Goal: Check status: Check status

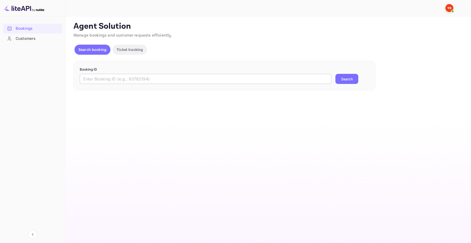
click at [116, 75] on input "text" at bounding box center [206, 79] width 252 height 10
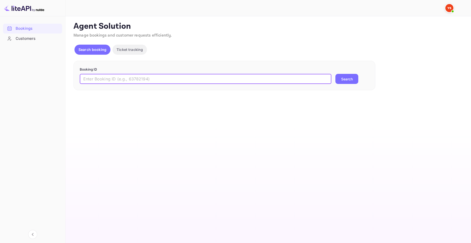
paste input "9560491"
type input "9560491"
click at [344, 78] on button "Search" at bounding box center [347, 79] width 23 height 10
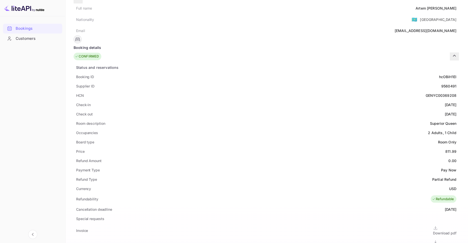
scroll to position [17, 0]
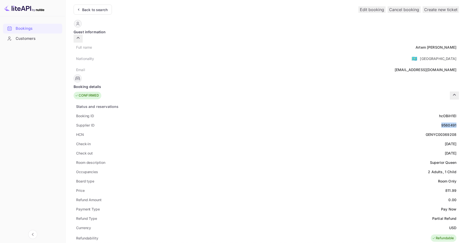
drag, startPoint x: 243, startPoint y: 117, endPoint x: 259, endPoint y: 117, distance: 15.9
click at [259, 120] on div "Supplier ID 9560491" at bounding box center [266, 124] width 385 height 9
copy div "9560491"
drag, startPoint x: 98, startPoint y: 115, endPoint x: 78, endPoint y: 117, distance: 20.2
click at [78, 120] on div "Supplier ID 9560491" at bounding box center [266, 124] width 385 height 9
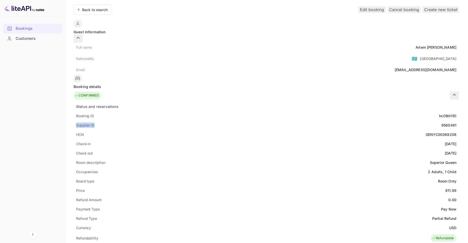
copy div "Supplier ID"
drag, startPoint x: 243, startPoint y: 117, endPoint x: 260, endPoint y: 118, distance: 16.6
click at [260, 120] on div "Supplier ID 9560491" at bounding box center [266, 124] width 385 height 9
copy div "9560491"
drag, startPoint x: 99, startPoint y: 108, endPoint x: 78, endPoint y: 109, distance: 21.7
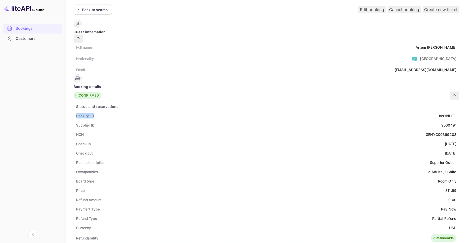
click at [78, 111] on div "Booking ID hcOBiH1El" at bounding box center [266, 115] width 385 height 9
copy div "Booking ID"
drag, startPoint x: 240, startPoint y: 107, endPoint x: 259, endPoint y: 107, distance: 19.4
click at [259, 111] on div "Booking ID hcOBiH1El" at bounding box center [266, 115] width 385 height 9
copy div "hcOBiH1El"
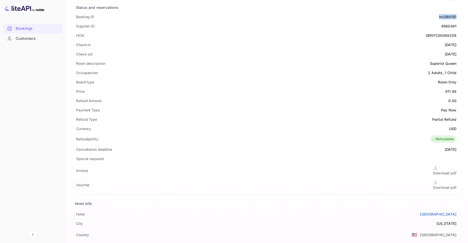
scroll to position [119, 0]
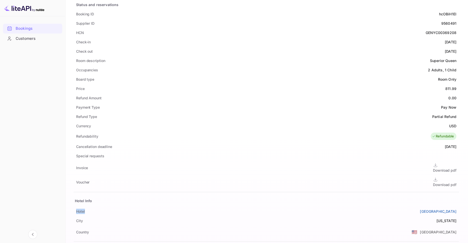
drag, startPoint x: 75, startPoint y: 201, endPoint x: 88, endPoint y: 202, distance: 13.1
click at [88, 202] on div "Status and reservations Booking ID hcOBiH1El Supplier ID 9560491 HCN GENYC00369…" at bounding box center [266, 142] width 385 height 284
copy div "Hotel"
drag, startPoint x: 215, startPoint y: 203, endPoint x: 262, endPoint y: 203, distance: 47.1
click at [262, 203] on div "Status and reservations Booking ID hcOBiH1El Supplier ID 9560491 HCN GENYC00369…" at bounding box center [266, 142] width 385 height 284
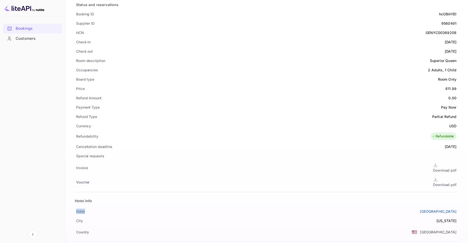
copy link "[GEOGRAPHIC_DATA]"
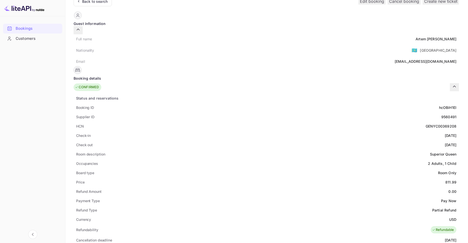
scroll to position [16, 0]
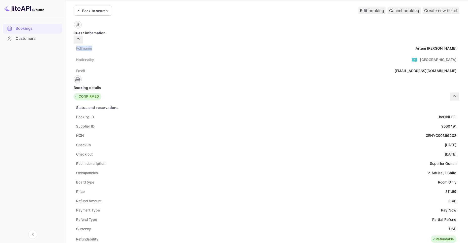
drag, startPoint x: 78, startPoint y: 42, endPoint x: 99, endPoint y: 44, distance: 21.5
click at [99, 44] on div "Full name [PERSON_NAME]" at bounding box center [266, 48] width 385 height 9
copy div "Full name"
drag, startPoint x: 228, startPoint y: 43, endPoint x: 260, endPoint y: 43, distance: 31.7
click at [260, 44] on div "Full name [PERSON_NAME]" at bounding box center [266, 48] width 385 height 9
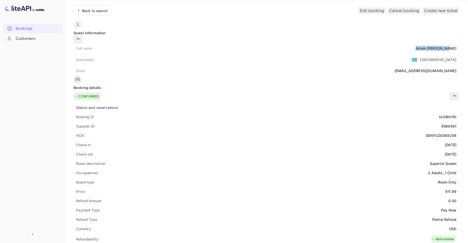
copy div "[PERSON_NAME]"
drag, startPoint x: 76, startPoint y: 136, endPoint x: 95, endPoint y: 137, distance: 19.7
click at [95, 140] on div "Check-in [DATE]" at bounding box center [266, 144] width 385 height 9
copy div "Check-in"
drag, startPoint x: 237, startPoint y: 137, endPoint x: 259, endPoint y: 136, distance: 22.0
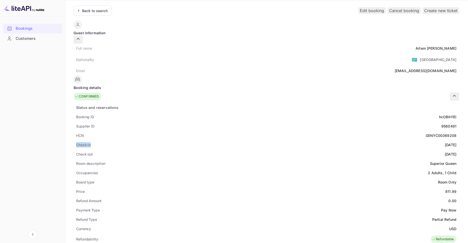
click at [259, 140] on div "Check-in [DATE]" at bounding box center [266, 144] width 385 height 9
drag, startPoint x: 75, startPoint y: 144, endPoint x: 104, endPoint y: 146, distance: 28.8
click at [104, 146] on div "Status and reservations Booking ID hcOBiH1El Supplier ID 9560491 HCN GENYC00369…" at bounding box center [266, 245] width 385 height 284
drag, startPoint x: 235, startPoint y: 146, endPoint x: 261, endPoint y: 147, distance: 25.9
click at [261, 149] on div "Check out [DATE]" at bounding box center [266, 153] width 385 height 9
